Goal: Use online tool/utility: Utilize a website feature to perform a specific function

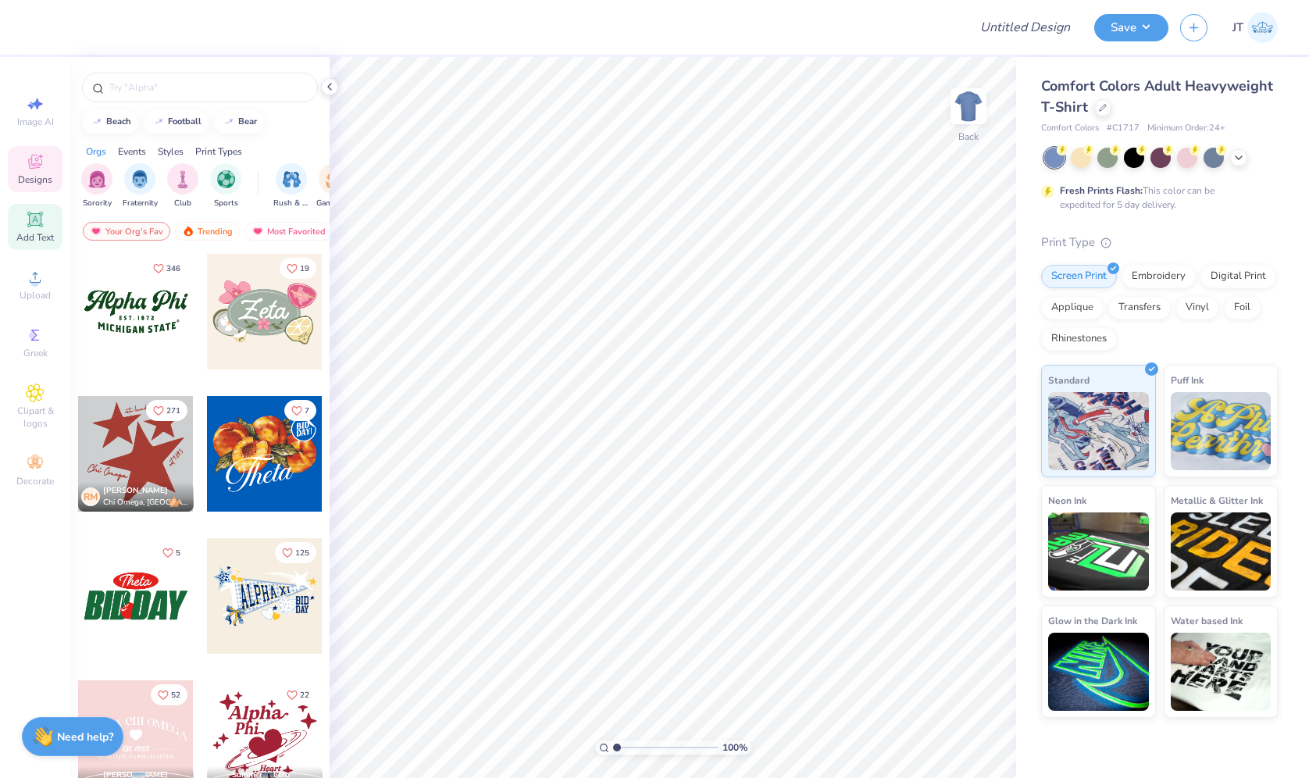
click at [37, 204] on div "Add Text" at bounding box center [35, 227] width 55 height 46
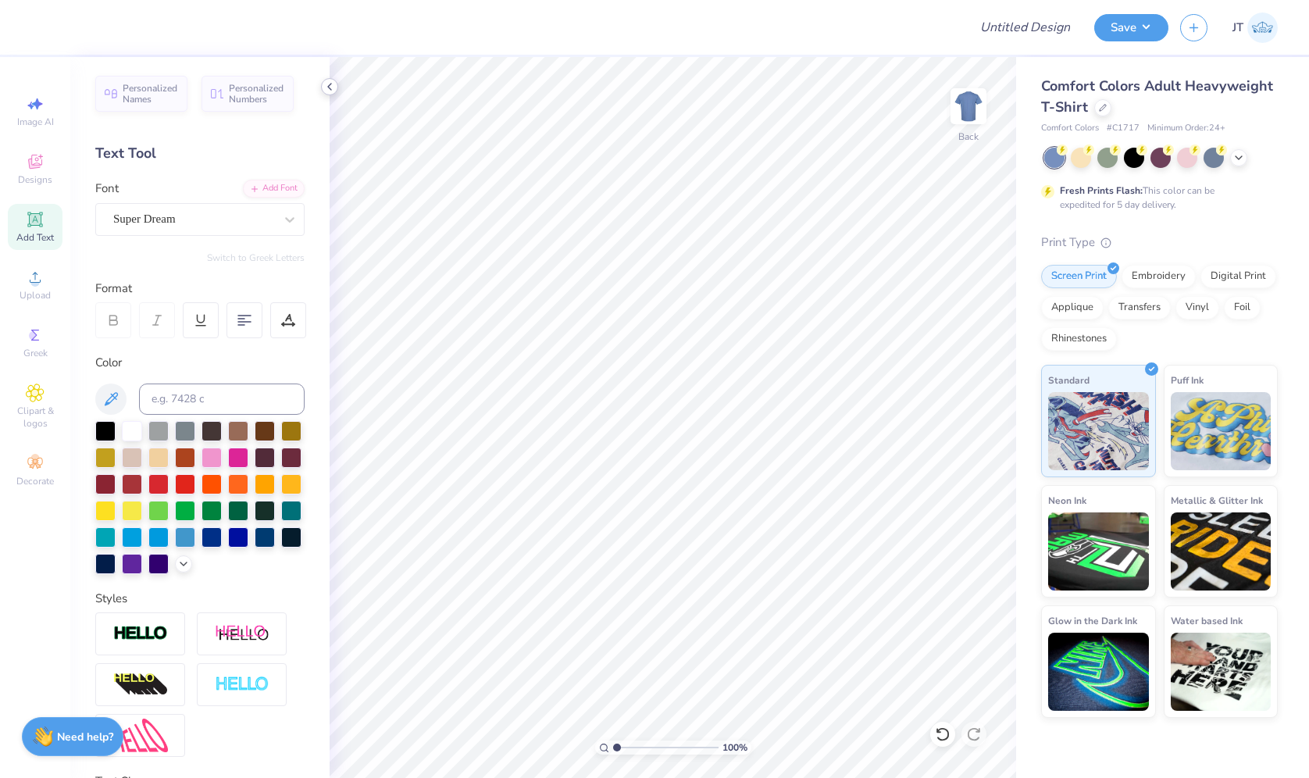
click at [331, 85] on icon at bounding box center [329, 86] width 12 height 12
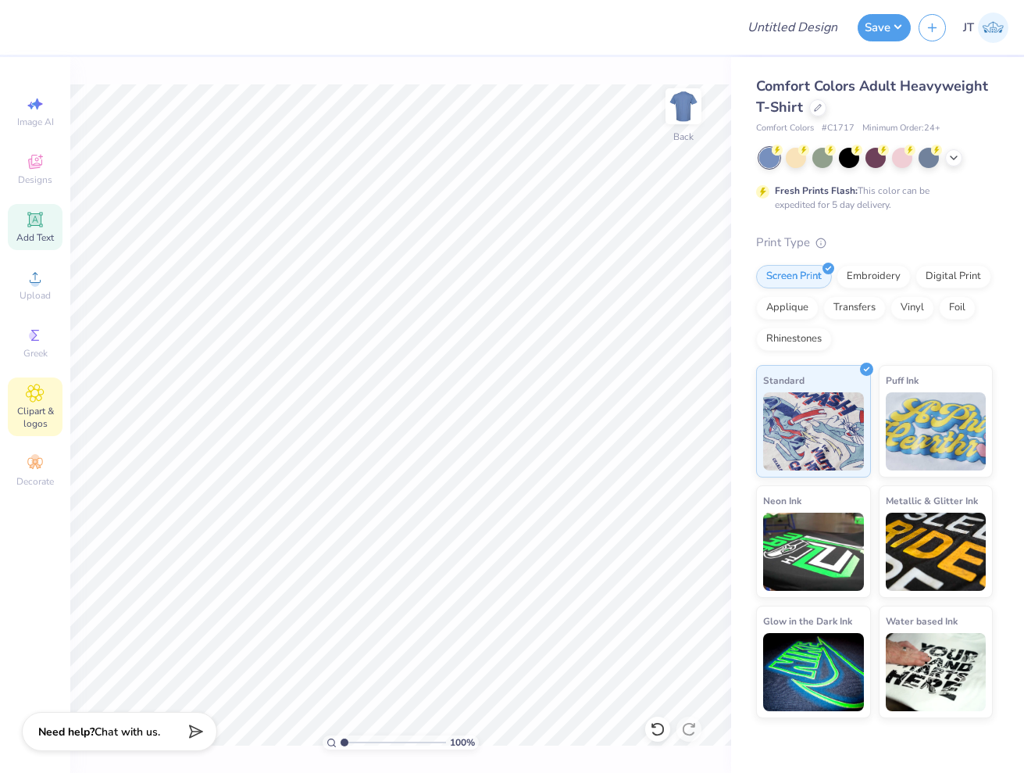
click at [35, 399] on icon at bounding box center [35, 392] width 17 height 17
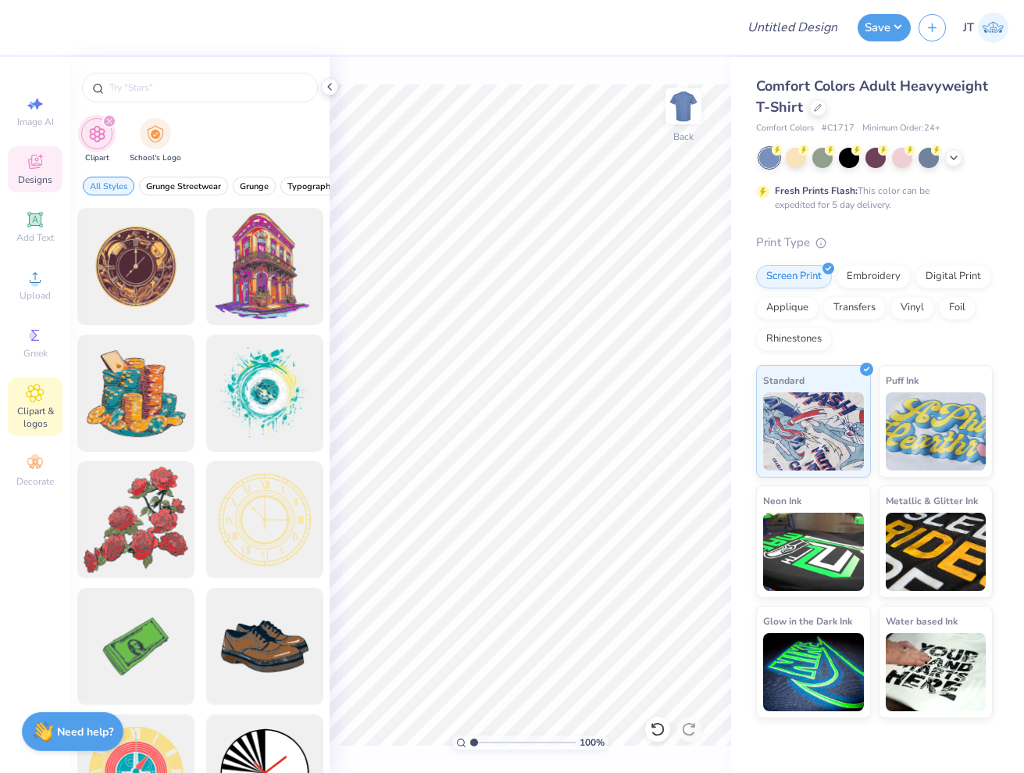
click at [32, 173] on span "Designs" at bounding box center [35, 179] width 34 height 12
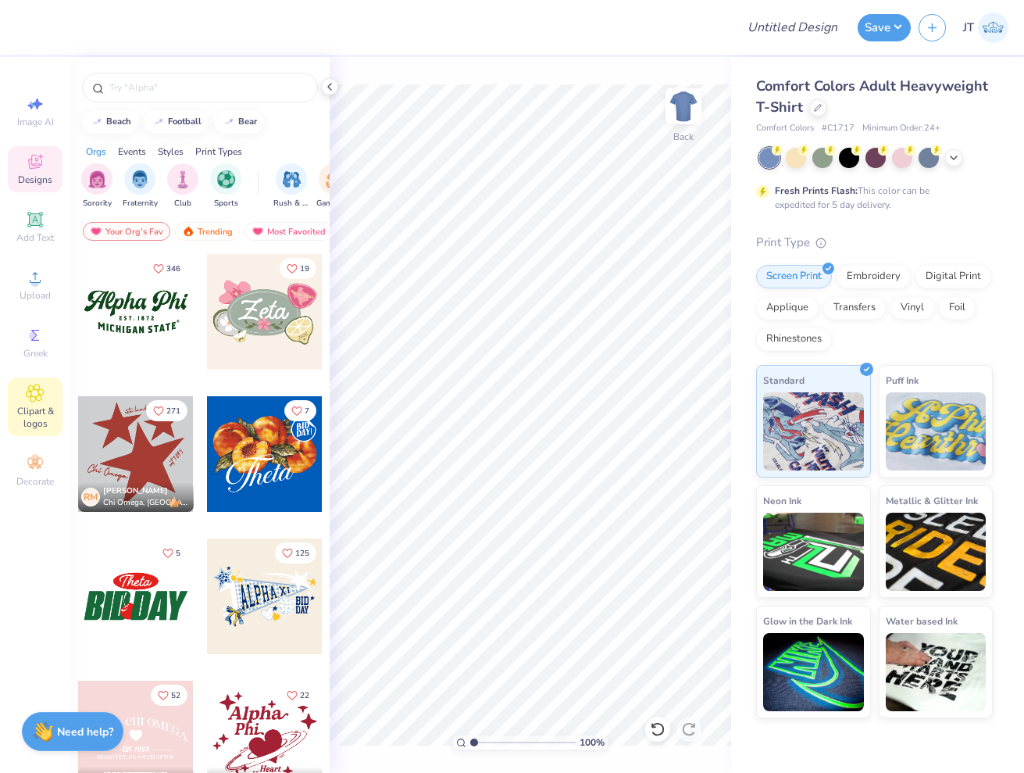
click at [39, 427] on span "Clipart & logos" at bounding box center [35, 417] width 55 height 25
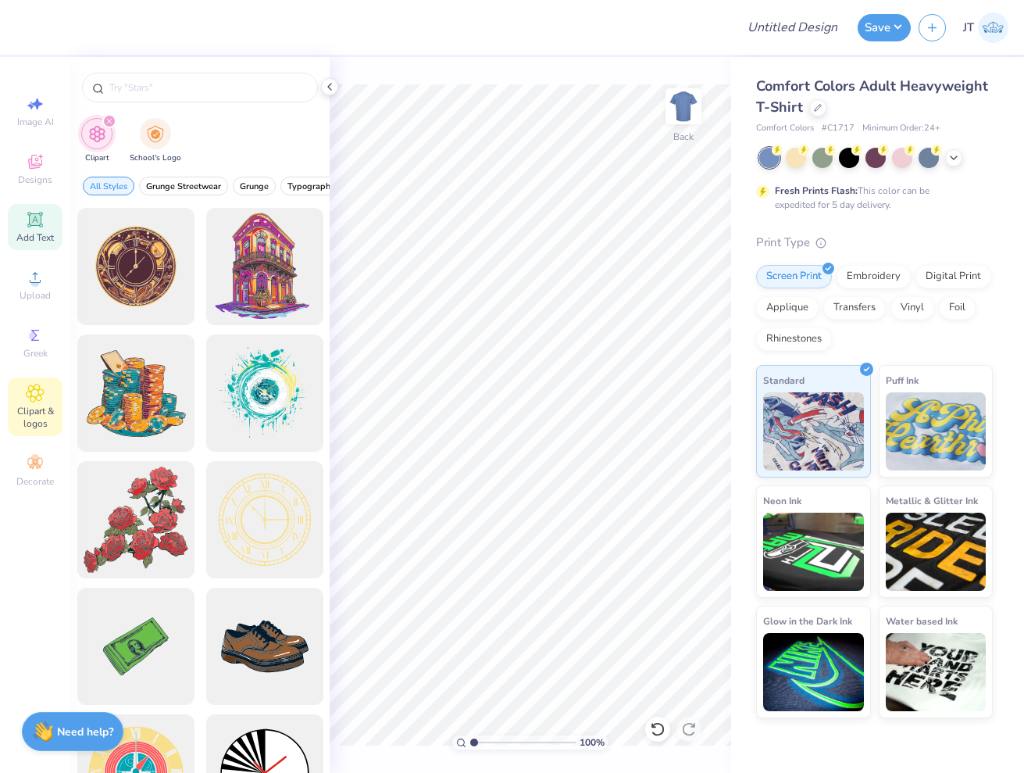
click at [31, 215] on icon at bounding box center [35, 219] width 12 height 12
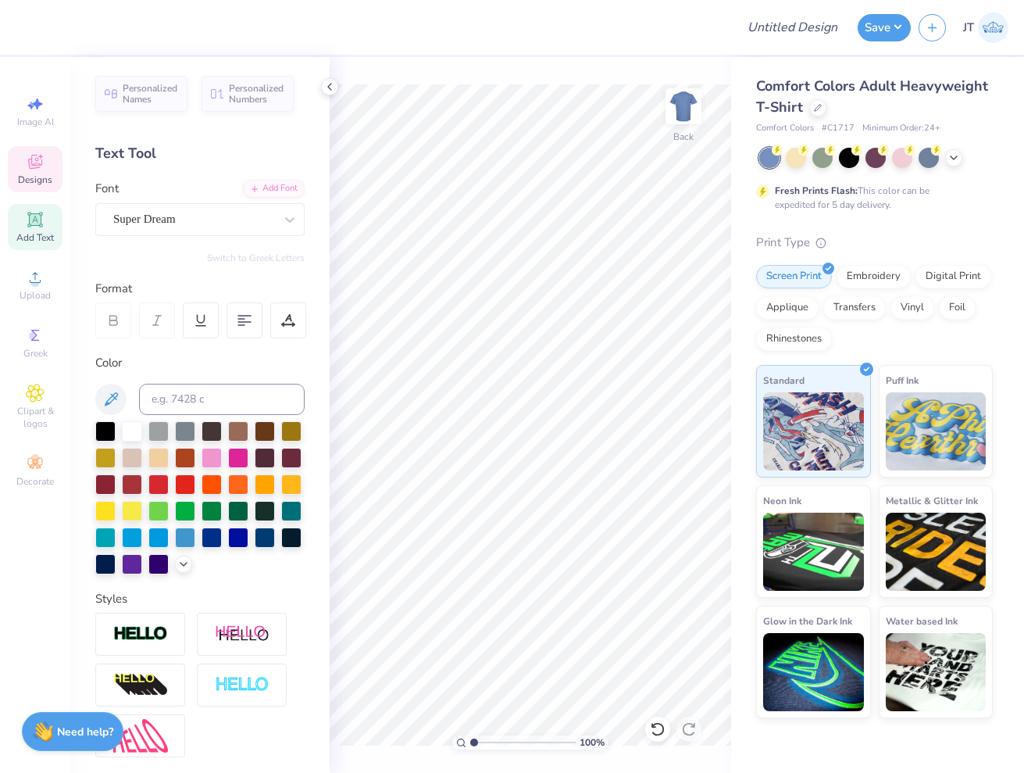
click at [35, 160] on icon at bounding box center [35, 162] width 14 height 14
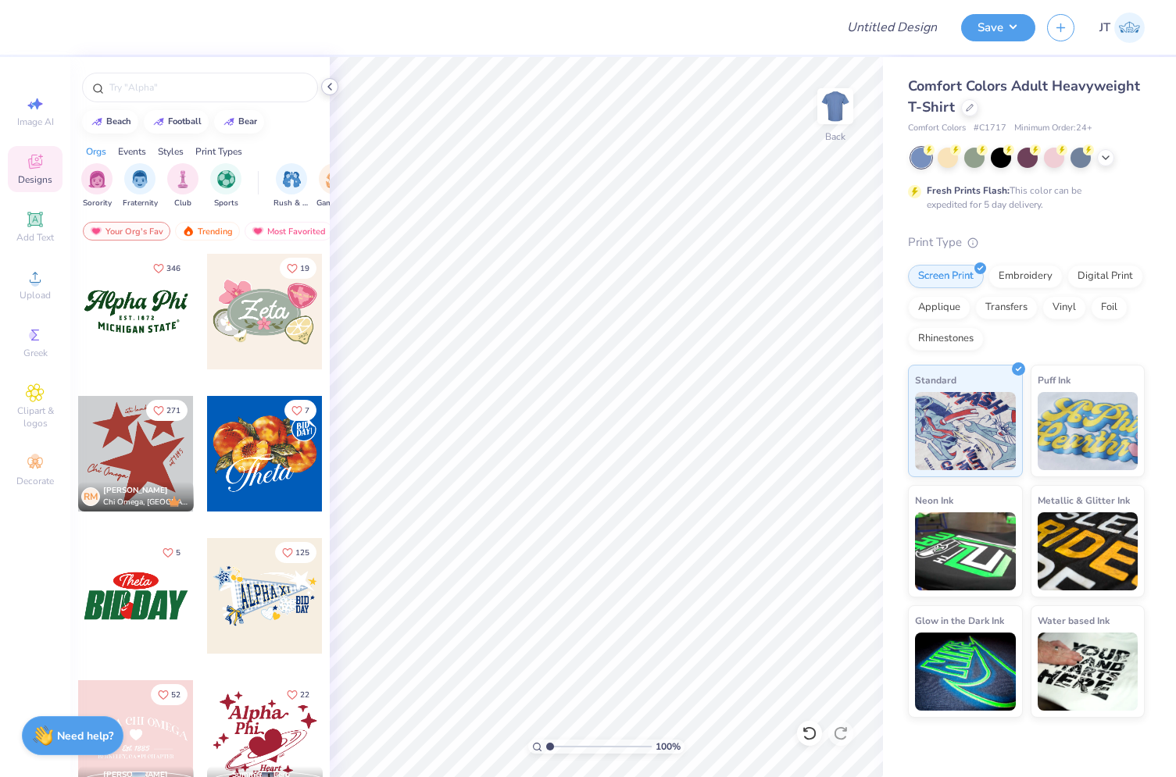
click at [327, 83] on icon at bounding box center [329, 86] width 12 height 12
